Goal: Navigation & Orientation: Find specific page/section

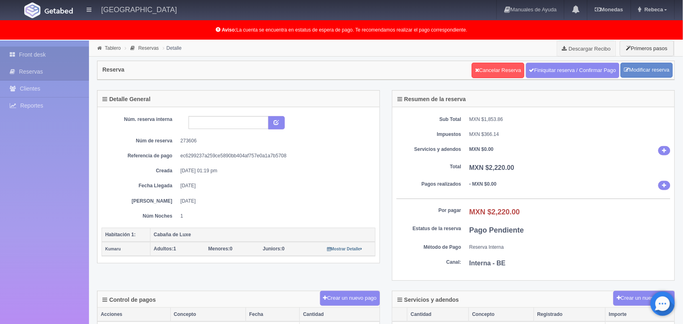
click at [44, 51] on link "Front desk" at bounding box center [44, 55] width 89 height 17
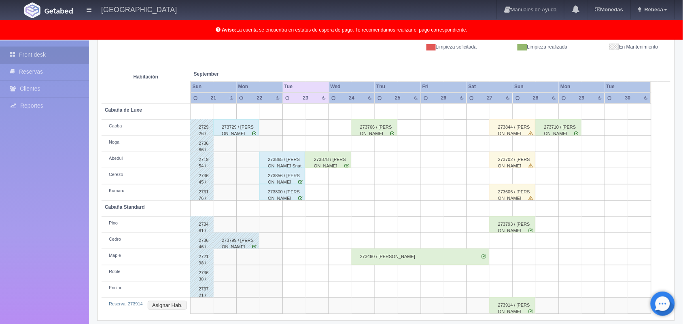
scroll to position [129, 0]
